Goal: Task Accomplishment & Management: Use online tool/utility

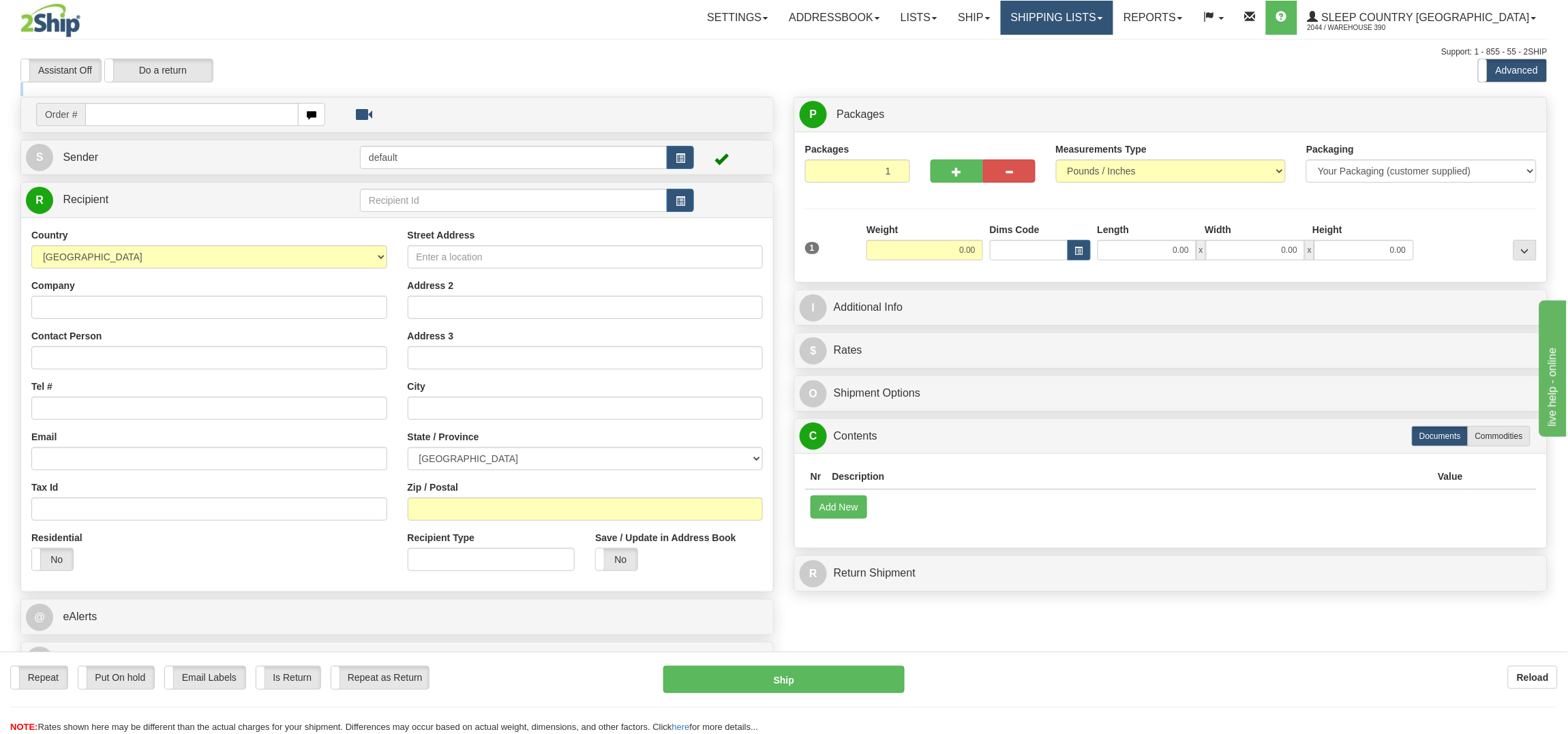
click at [1113, 12] on link "Shipping lists" at bounding box center [1057, 17] width 112 height 34
click at [1073, 47] on span "Current Shipments" at bounding box center [1033, 47] width 79 height 11
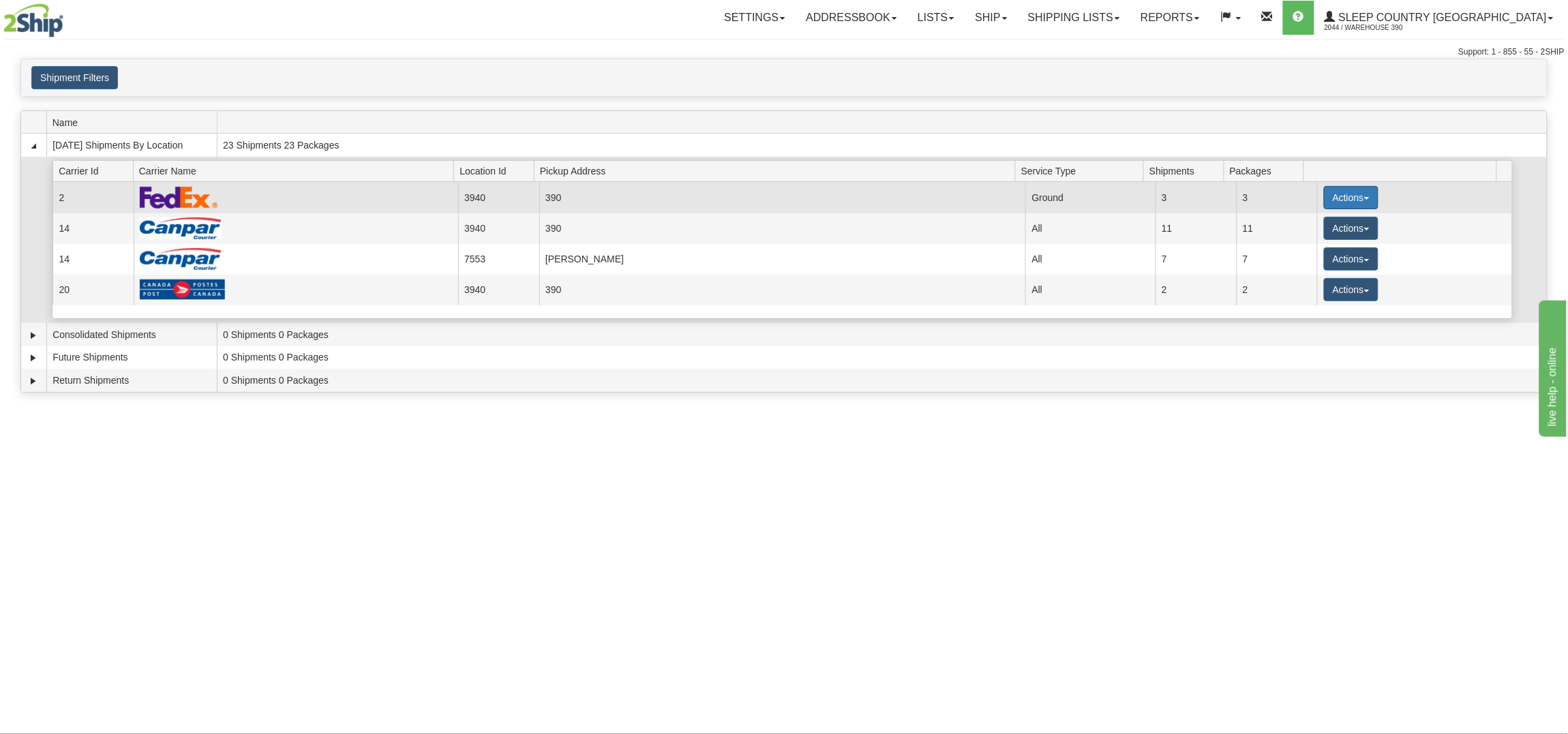
click at [1332, 192] on button "Actions" at bounding box center [1350, 198] width 54 height 23
click at [1316, 238] on link "Close" at bounding box center [1323, 241] width 109 height 18
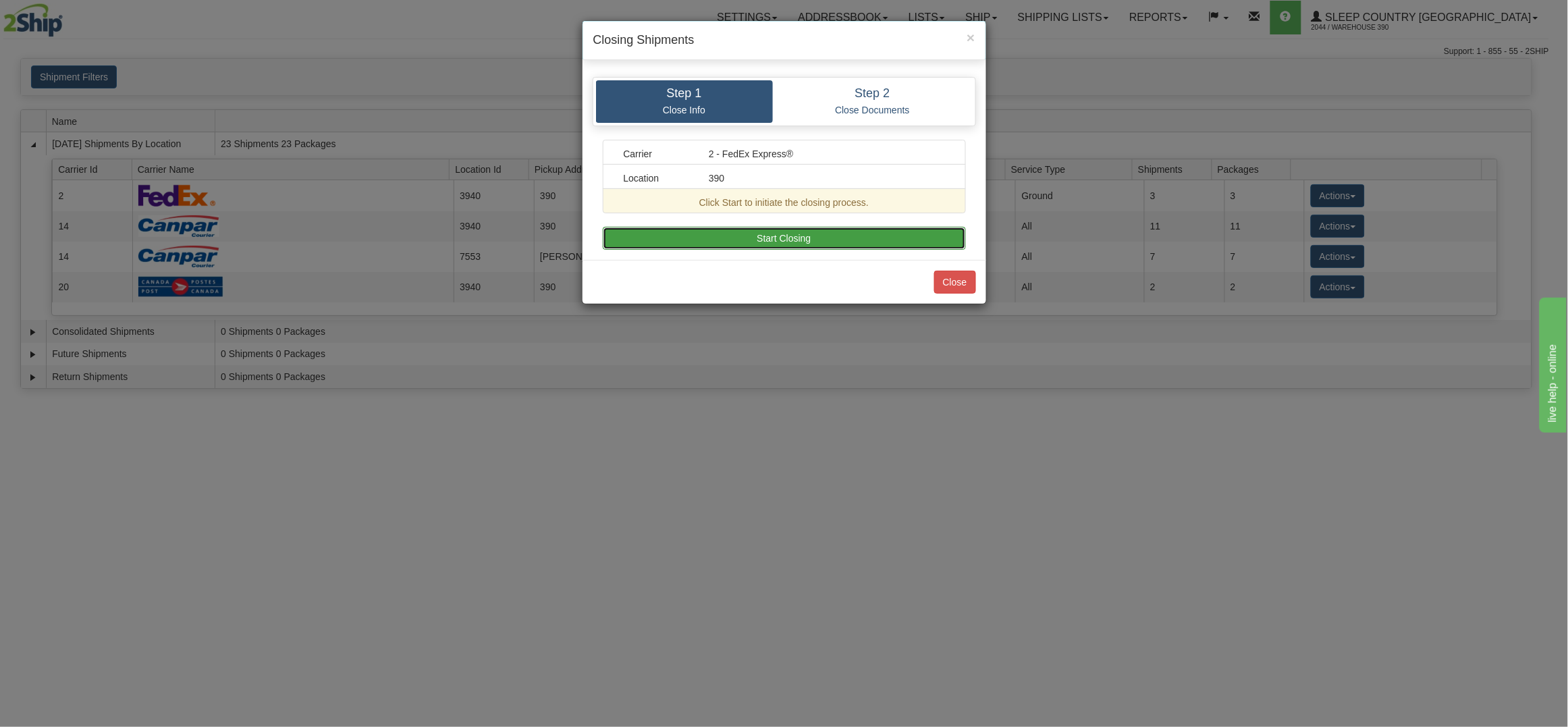
click at [820, 230] on button "Start Closing" at bounding box center [784, 238] width 363 height 23
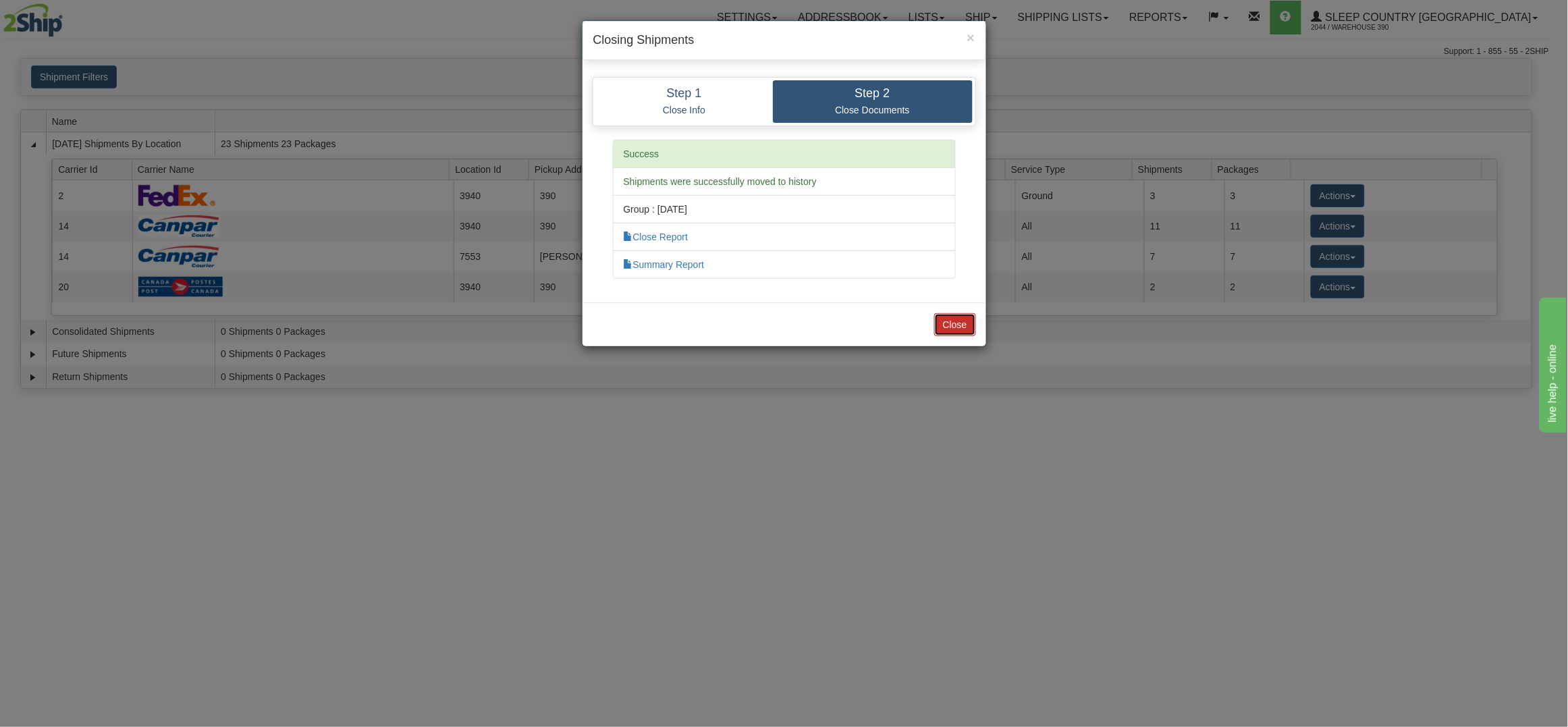
click at [959, 319] on button "Close" at bounding box center [955, 324] width 42 height 23
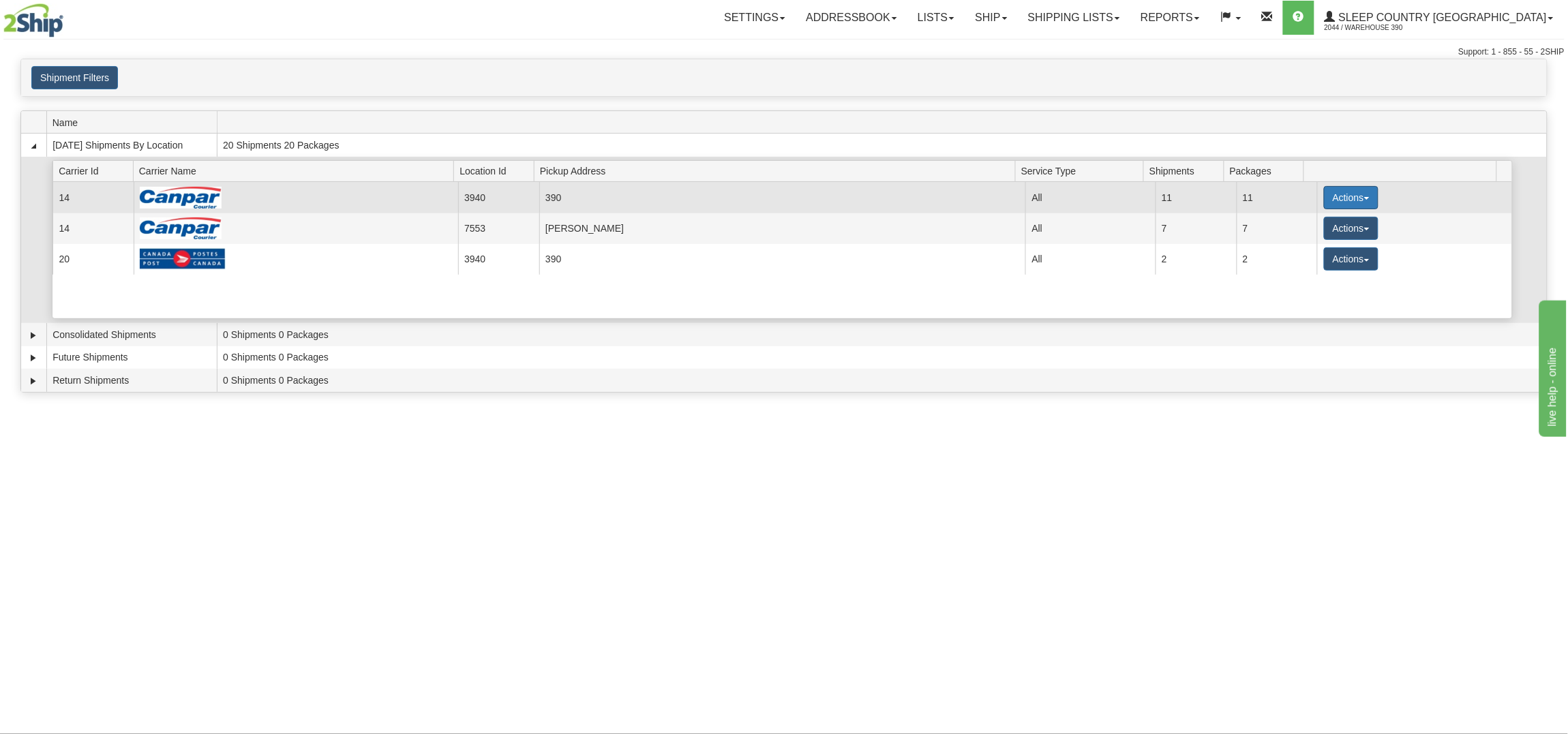
click at [1352, 190] on button "Actions" at bounding box center [1350, 198] width 54 height 23
click at [1302, 241] on span "Close" at bounding box center [1298, 240] width 31 height 9
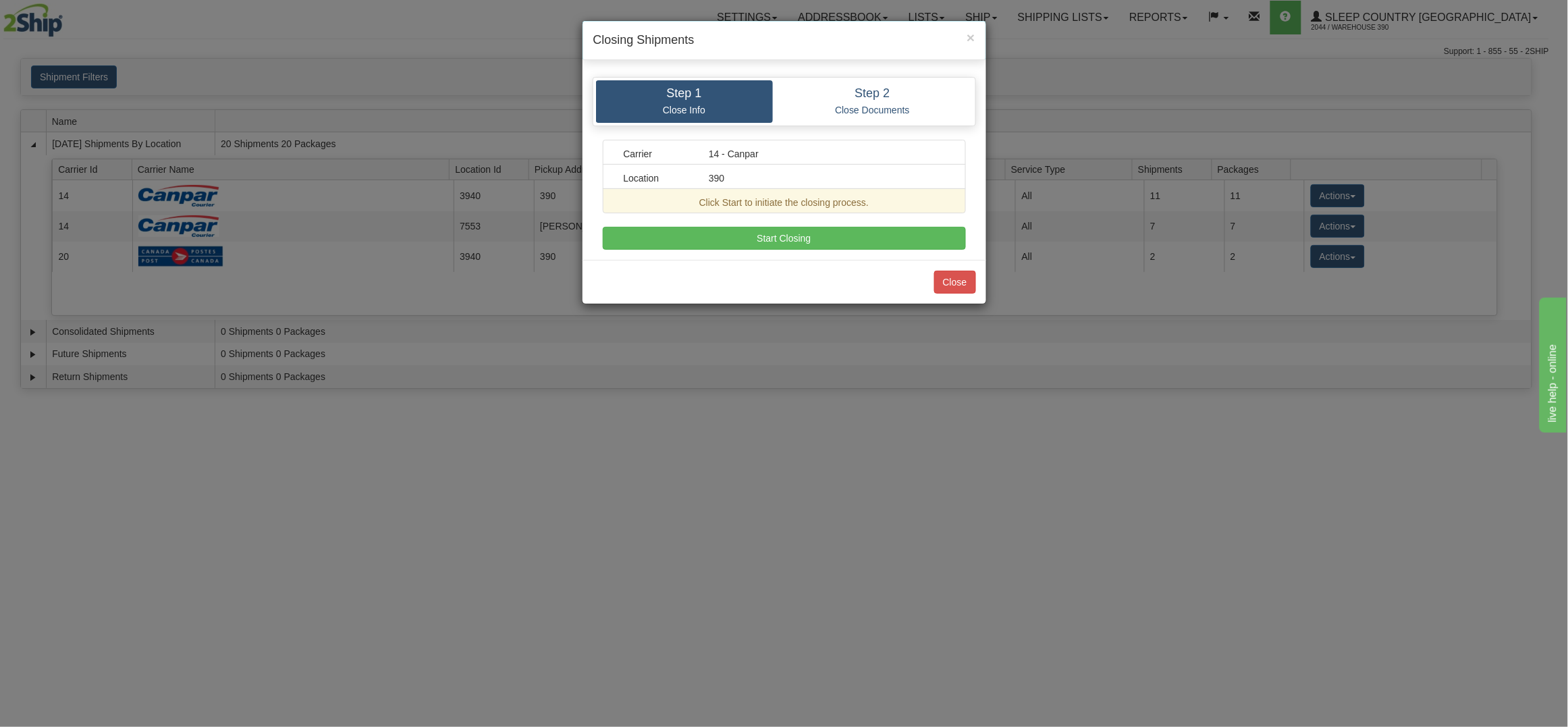
click at [799, 227] on div "Carrier 14 - Canpar Location 390 Click Start to initiate the closing process. A…" at bounding box center [784, 194] width 363 height 110
click at [800, 233] on button "Start Closing" at bounding box center [784, 238] width 363 height 23
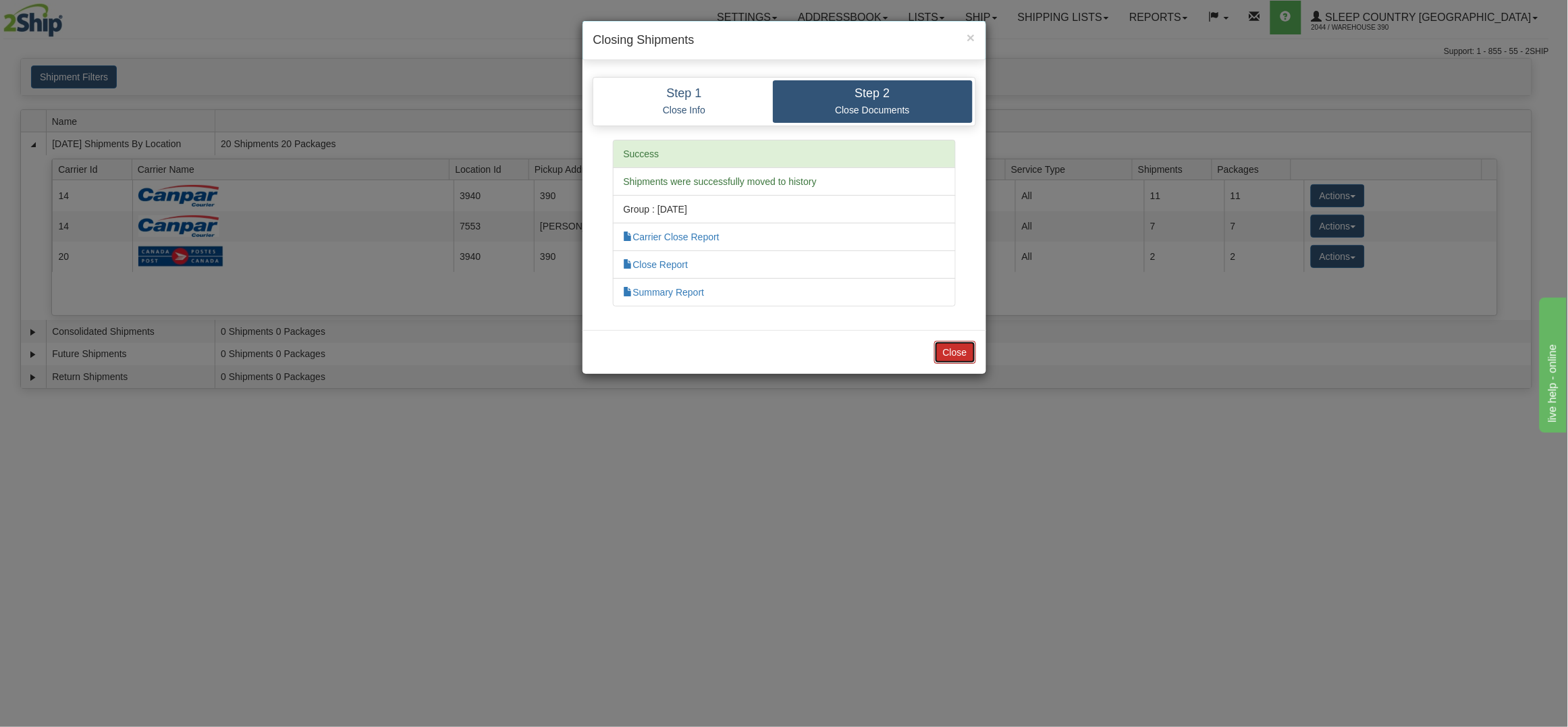
click at [964, 348] on button "Close" at bounding box center [955, 352] width 42 height 23
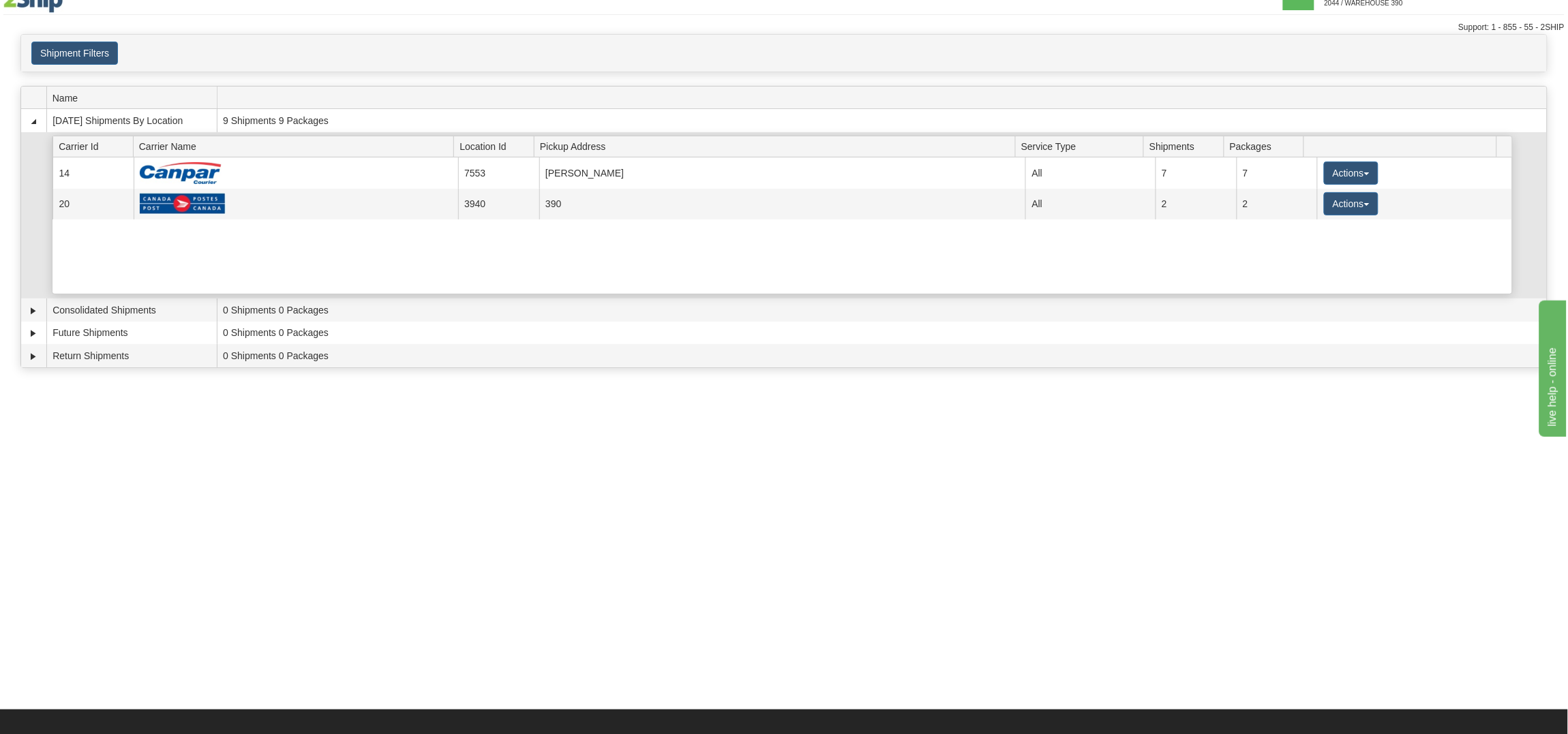
scroll to position [34, 0]
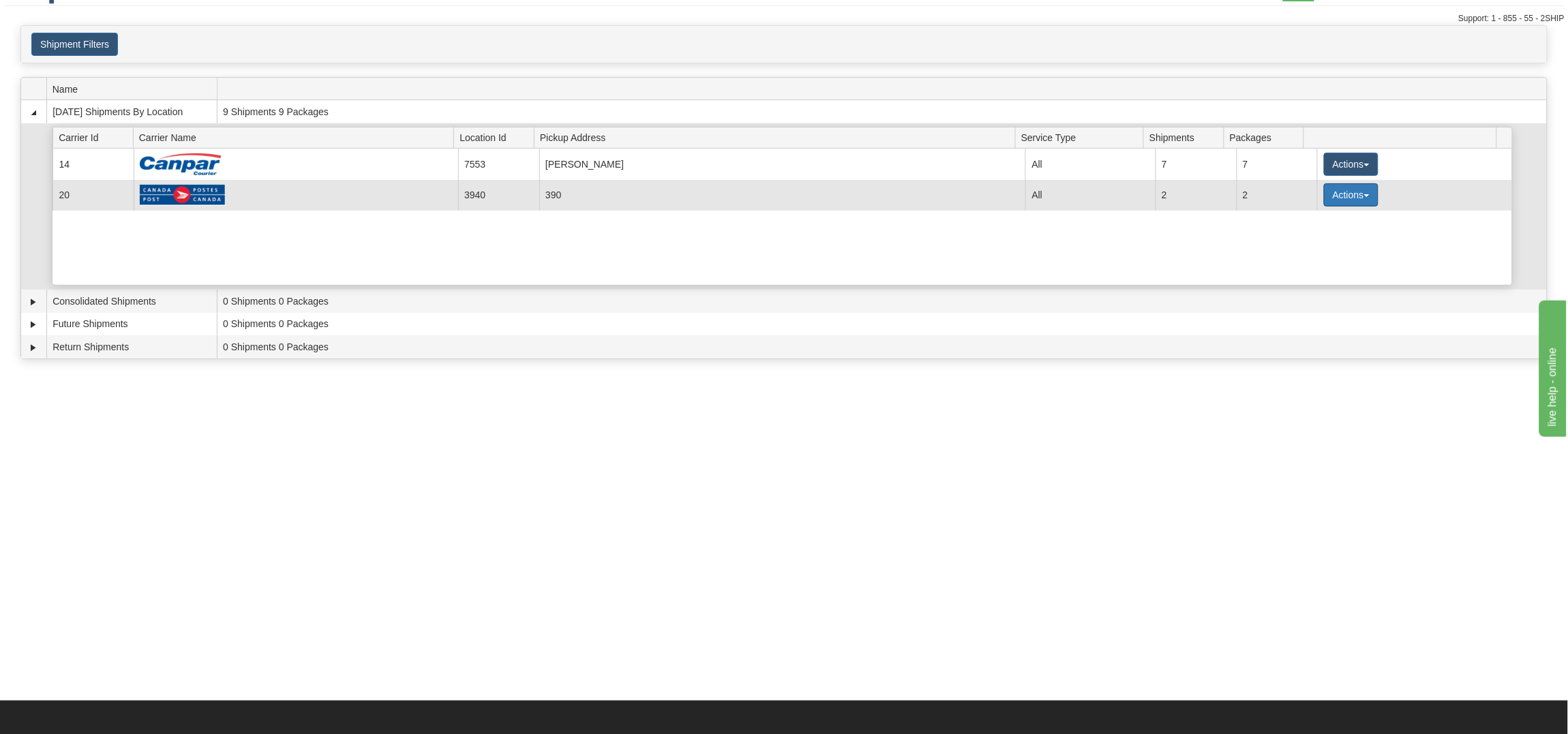
click at [1334, 196] on button "Actions" at bounding box center [1350, 194] width 54 height 23
click at [1307, 237] on span "Close" at bounding box center [1298, 237] width 31 height 9
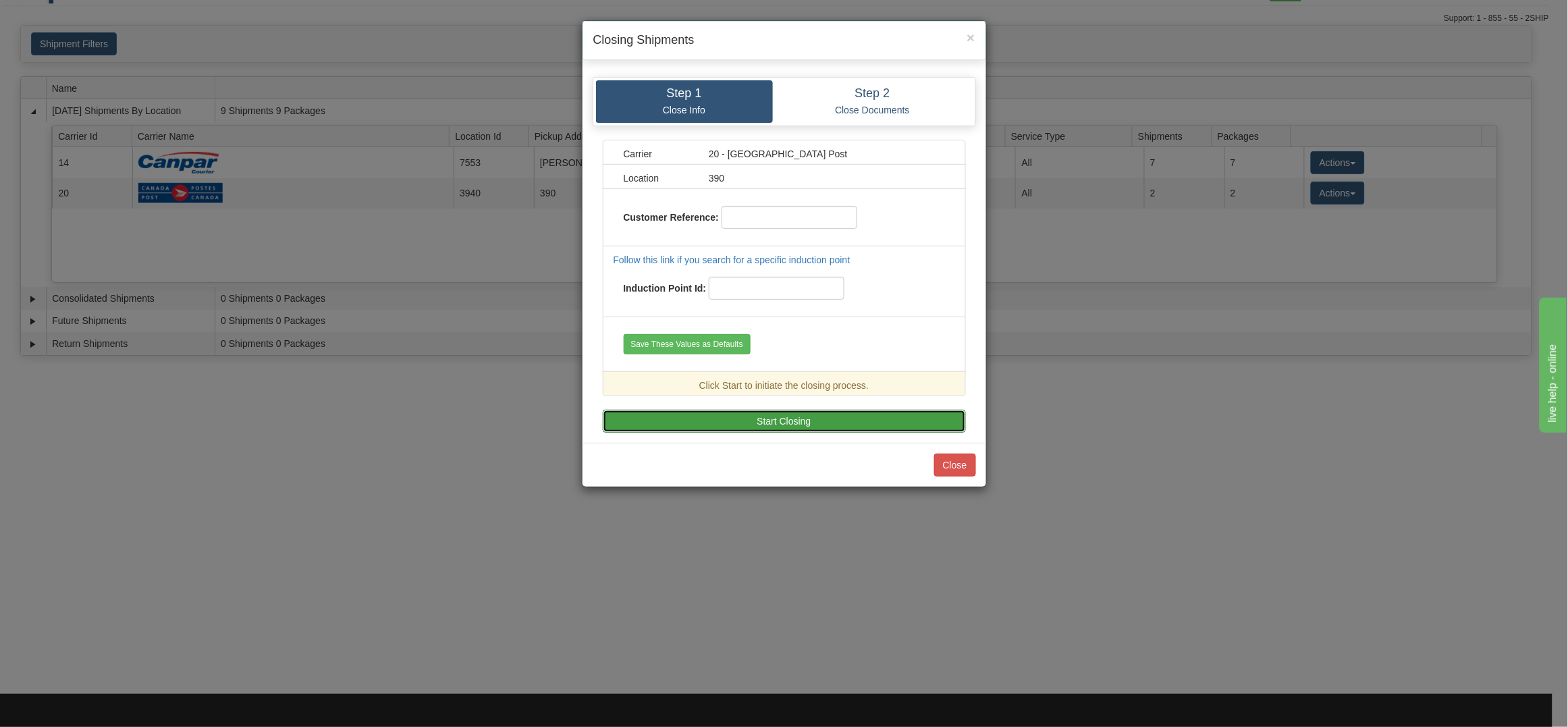
click at [818, 420] on button "Start Closing" at bounding box center [784, 421] width 363 height 23
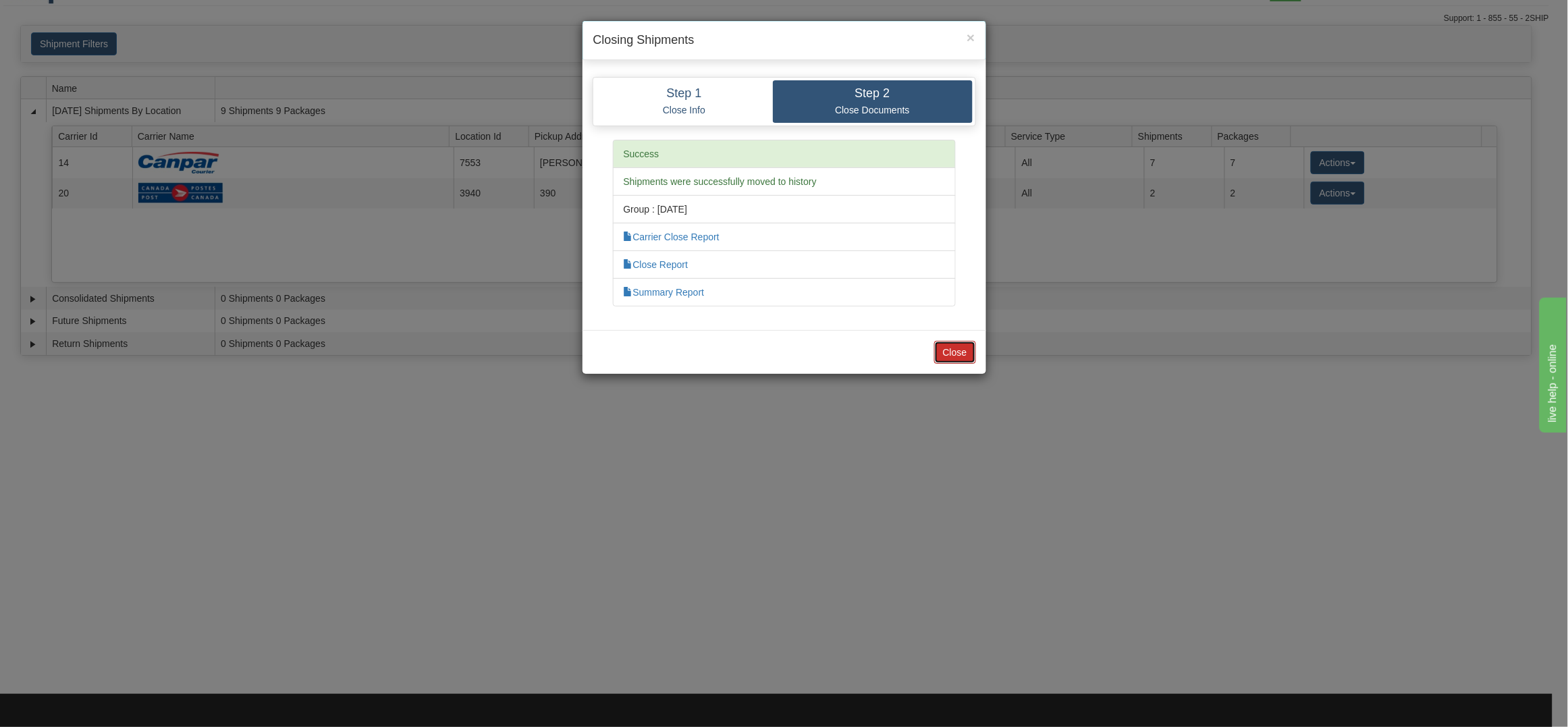
click at [956, 356] on button "Close" at bounding box center [955, 352] width 42 height 23
